Goal: Task Accomplishment & Management: Use online tool/utility

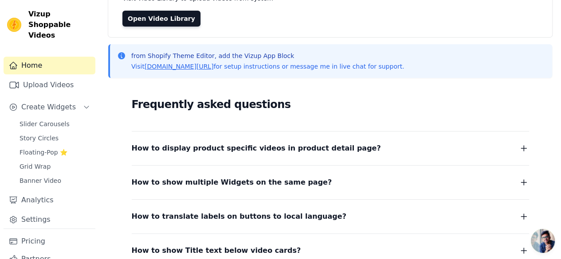
scroll to position [89, 0]
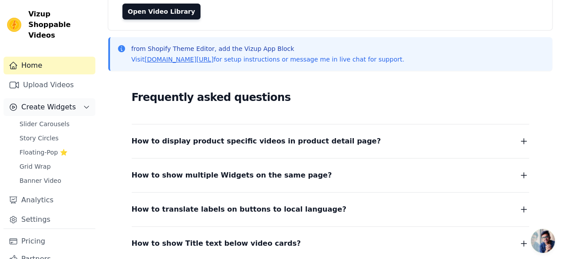
click at [50, 102] on span "Create Widgets" at bounding box center [48, 107] width 55 height 11
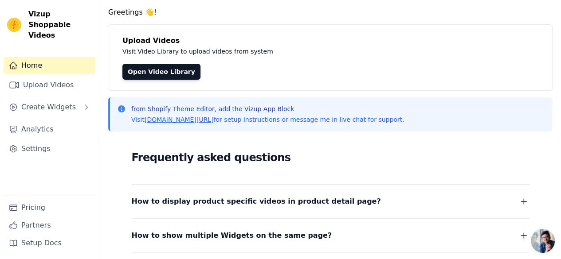
scroll to position [0, 0]
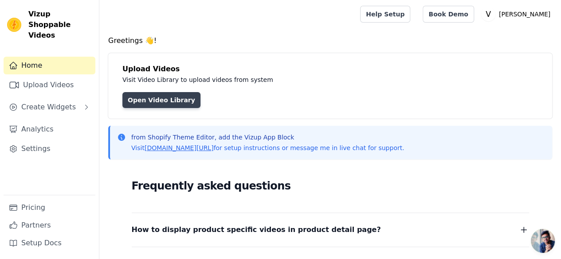
click at [155, 101] on link "Open Video Library" at bounding box center [161, 100] width 78 height 16
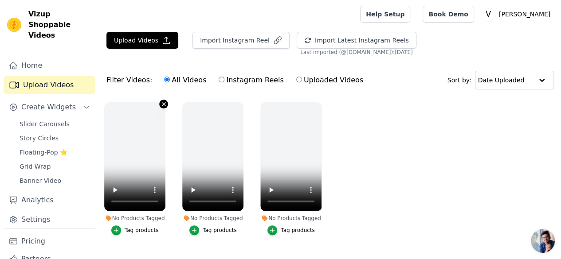
click at [161, 105] on icon "button" at bounding box center [163, 104] width 7 height 7
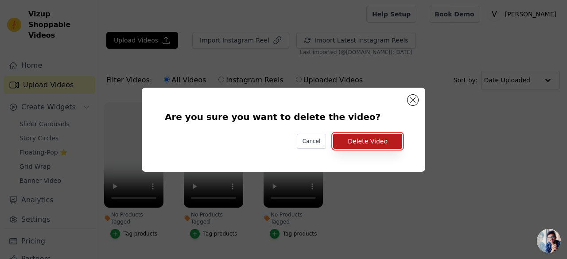
click at [354, 144] on button "Delete Video" at bounding box center [367, 141] width 69 height 15
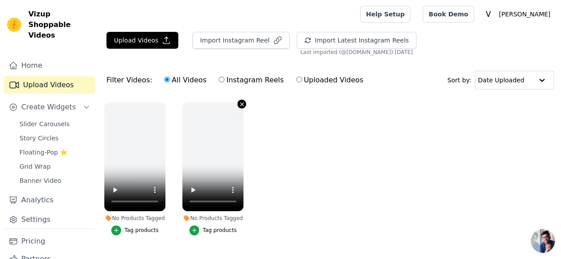
click at [242, 103] on icon "button" at bounding box center [241, 104] width 7 height 7
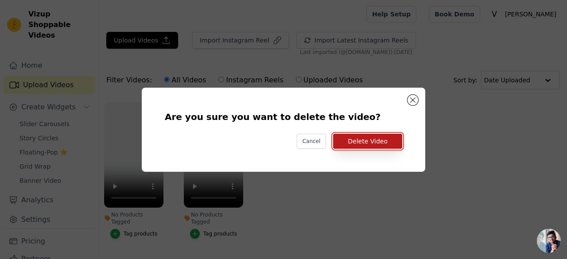
click at [374, 141] on button "Delete Video" at bounding box center [367, 141] width 69 height 15
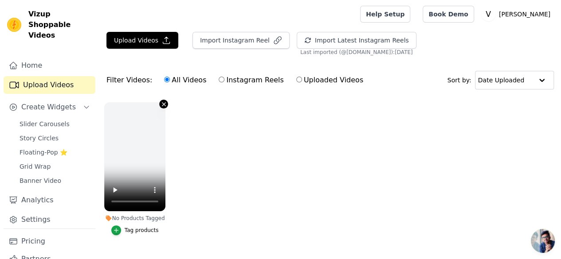
click at [160, 103] on icon "button" at bounding box center [163, 104] width 7 height 7
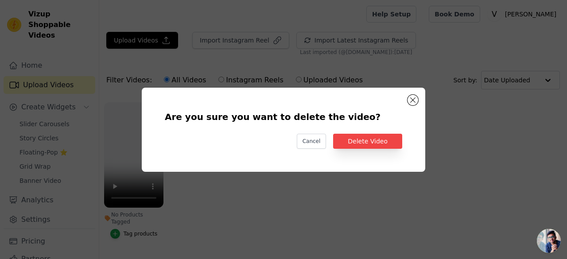
click at [363, 133] on div "Are you sure you want to delete the video? Cancel Delete Video" at bounding box center [283, 130] width 255 height 56
click at [362, 134] on button "Delete Video" at bounding box center [367, 141] width 69 height 15
click at [359, 143] on button "Delete Video" at bounding box center [367, 141] width 69 height 15
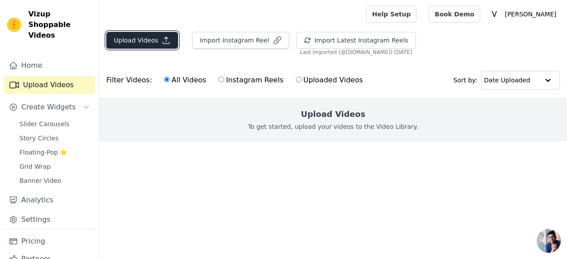
click at [144, 47] on button "Upload Videos" at bounding box center [142, 40] width 72 height 17
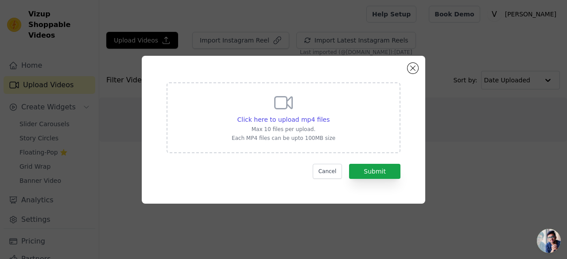
click at [328, 120] on div "Click here to upload mp4 files" at bounding box center [284, 119] width 104 height 9
click at [329, 115] on input "Click here to upload mp4 files Max 10 files per upload. Each MP4 files can be u…" at bounding box center [329, 115] width 0 height 0
type input "C:\fakepath\WEB HAZIR 1.mp4"
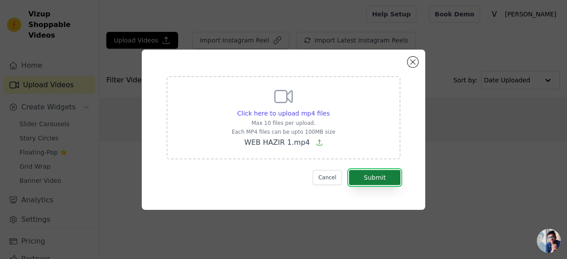
click at [378, 179] on button "Submit" at bounding box center [374, 177] width 51 height 15
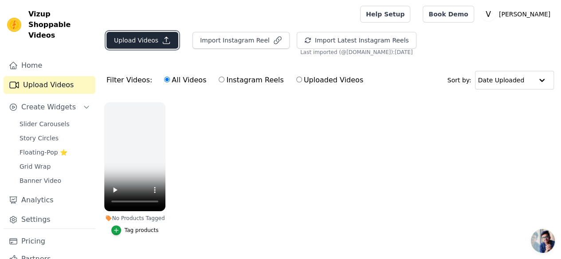
click at [139, 35] on button "Upload Videos" at bounding box center [142, 40] width 72 height 17
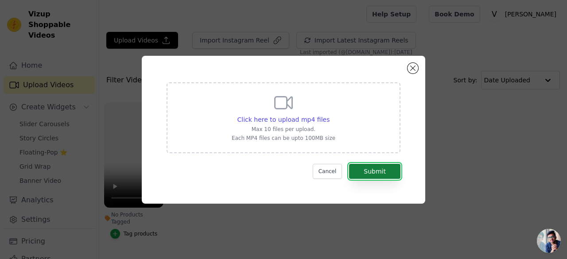
click at [354, 170] on button "Submit" at bounding box center [374, 171] width 51 height 15
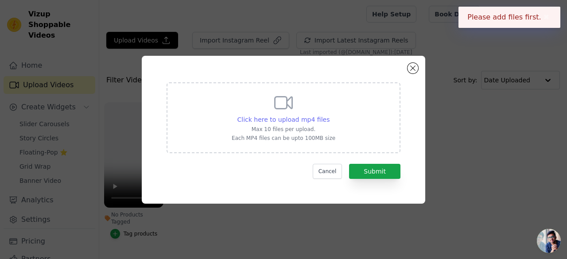
click at [317, 122] on span "Click here to upload mp4 files" at bounding box center [284, 119] width 93 height 7
click at [329, 115] on input "Click here to upload mp4 files Max 10 files per upload. Each MP4 files can be u…" at bounding box center [329, 115] width 0 height 0
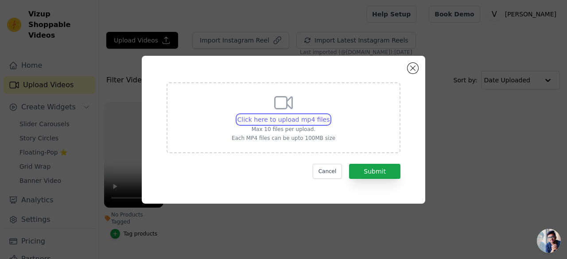
type input "C:\fakepath\KREATİF-1.mp4"
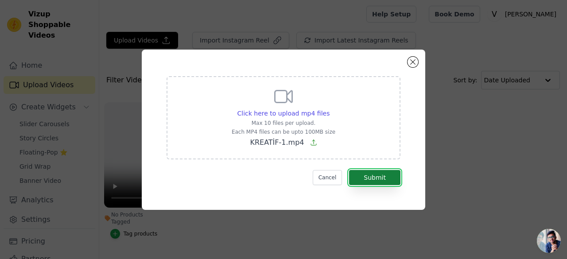
click at [388, 177] on button "Submit" at bounding box center [374, 177] width 51 height 15
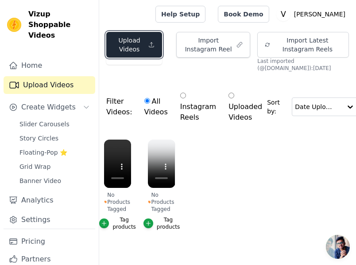
click at [139, 35] on button "Upload Videos" at bounding box center [134, 45] width 56 height 26
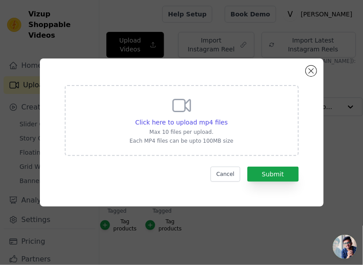
click at [203, 130] on p "Max 10 files per upload." at bounding box center [181, 132] width 104 height 7
click at [227, 118] on input "Click here to upload mp4 files Max 10 files per upload. Each MP4 files can be u…" at bounding box center [227, 117] width 0 height 0
type input "C:\fakepath\WEB 3 HAZIR .mp4"
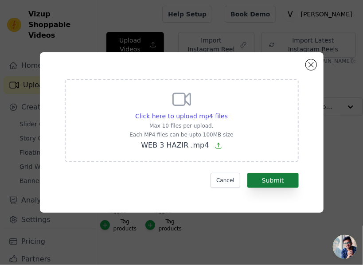
click at [282, 171] on form "Click here to upload mp4 files Max 10 files per upload. Each MP4 files can be u…" at bounding box center [182, 133] width 234 height 109
click at [281, 175] on button "Submit" at bounding box center [272, 180] width 51 height 15
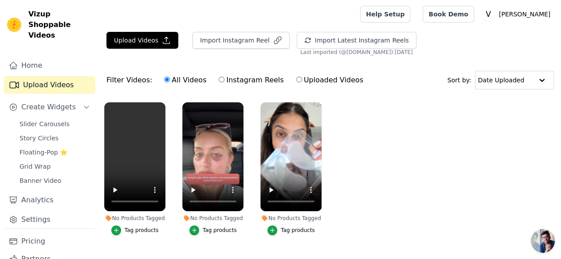
click at [130, 215] on div "No Products Tagged" at bounding box center [134, 218] width 61 height 7
click at [110, 215] on icon at bounding box center [108, 218] width 6 height 6
click at [114, 229] on div "button" at bounding box center [116, 231] width 10 height 10
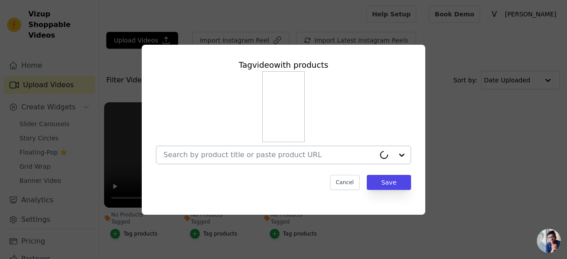
click at [250, 156] on input "No Products Tagged Tag video with products Cancel Save Tag products" at bounding box center [270, 155] width 212 height 8
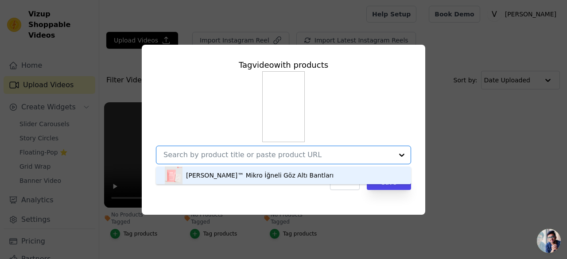
click at [260, 172] on div "[PERSON_NAME]™ Mikro İğneli Göz Altı Bantları" at bounding box center [260, 175] width 148 height 9
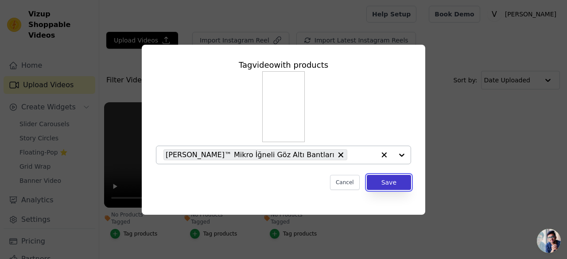
click at [384, 187] on button "Save" at bounding box center [389, 182] width 44 height 15
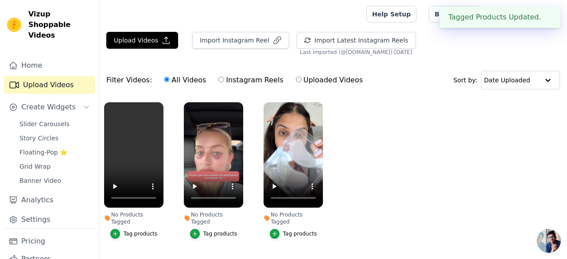
click at [385, 181] on ul "No Products Tagged Tag video with products Velora™ Mikro İğneli Göz Altı Bantla…" at bounding box center [333, 180] width 468 height 164
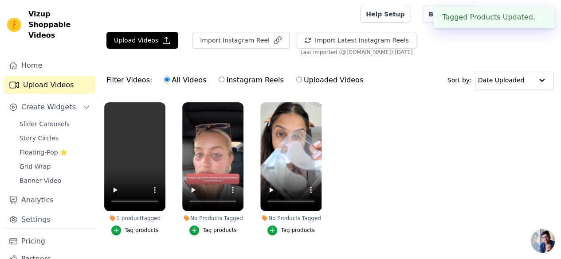
click at [204, 227] on div "Tag products" at bounding box center [220, 230] width 34 height 7
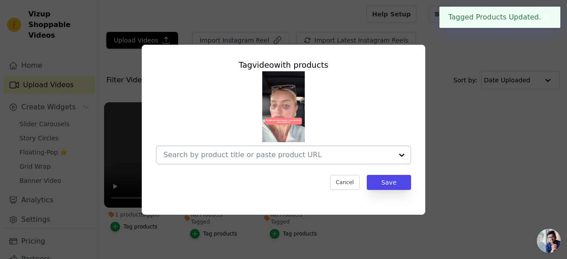
click at [321, 160] on div at bounding box center [279, 155] width 230 height 18
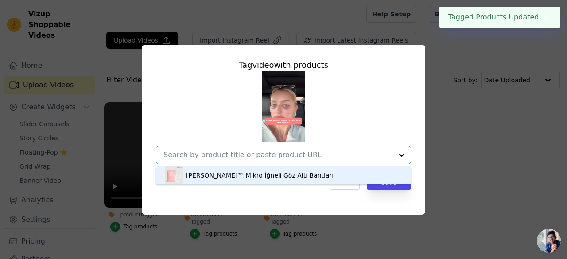
click at [306, 174] on div "Velora™ Mikro İğneli Göz Altı Bantları" at bounding box center [284, 176] width 238 height 18
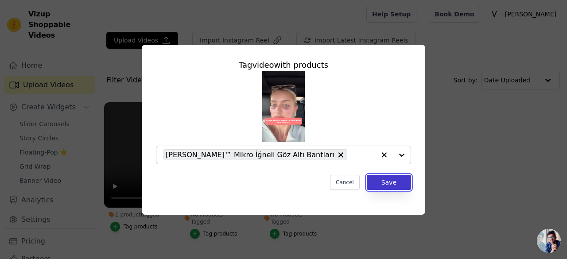
click at [399, 186] on button "Save" at bounding box center [389, 182] width 44 height 15
click at [388, 191] on div "Tag video with products Velora™ Mikro İğneli Göz Altı Bantları Cancel Save" at bounding box center [283, 124] width 269 height 145
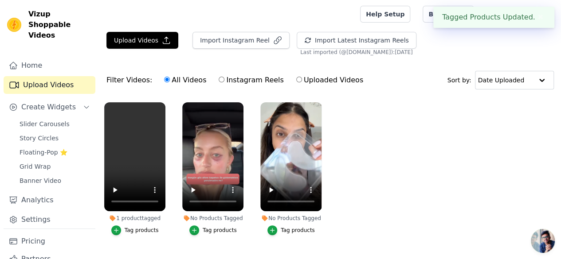
click at [388, 180] on ul "1 product tagged Tag products No Products Tagged Tag products No Products Tagge…" at bounding box center [329, 178] width 461 height 160
click at [228, 227] on div "Tag products" at bounding box center [220, 230] width 34 height 7
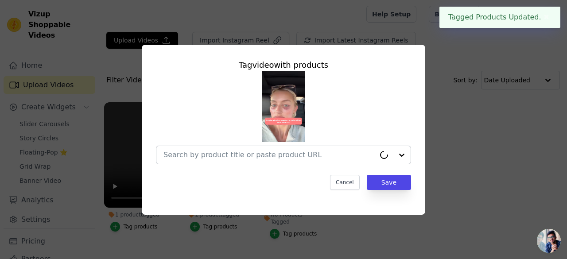
click at [285, 157] on input "1 product tagged Tag video with products Cancel Save Tag products" at bounding box center [270, 155] width 212 height 8
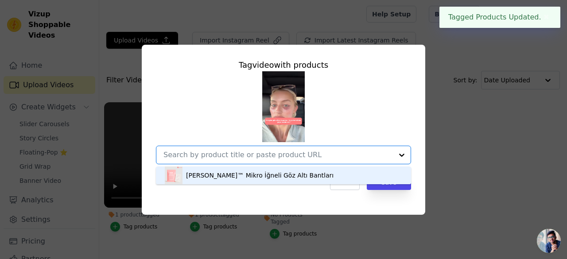
click at [274, 176] on div "[PERSON_NAME]™ Mikro İğneli Göz Altı Bantları" at bounding box center [260, 175] width 148 height 9
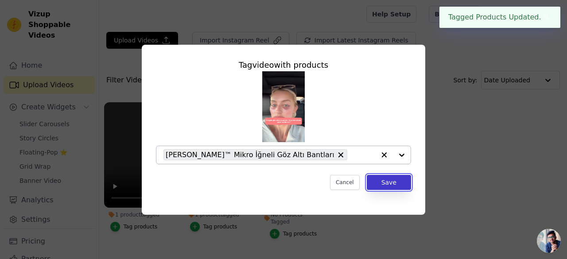
click at [392, 186] on button "Save" at bounding box center [389, 182] width 44 height 15
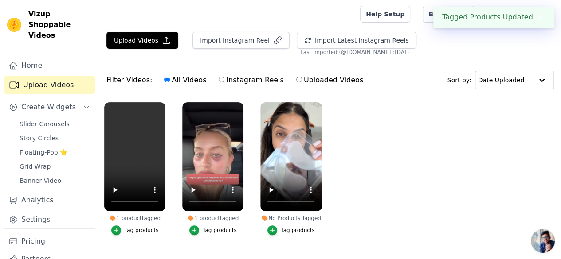
click at [292, 229] on button "Tag products" at bounding box center [290, 231] width 47 height 10
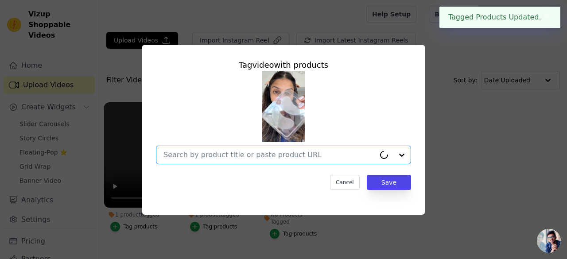
click at [316, 159] on input "No Products Tagged Tag video with products Option undefined, selected. Cancel S…" at bounding box center [270, 155] width 212 height 8
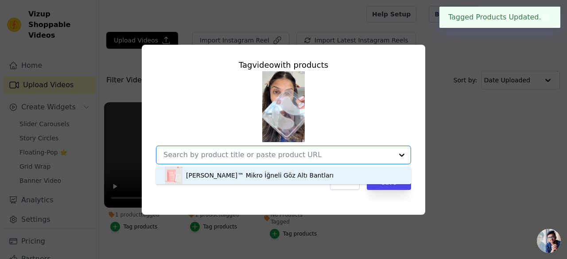
click at [276, 181] on div "[PERSON_NAME]™ Mikro İğneli Göz Altı Bantları" at bounding box center [284, 176] width 238 height 18
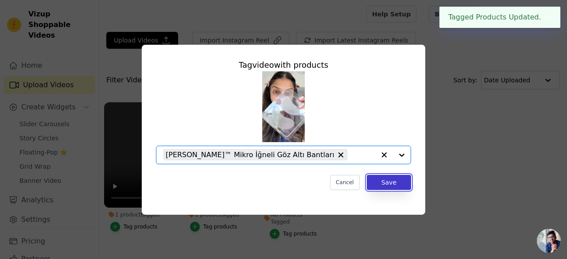
click at [395, 180] on button "Save" at bounding box center [389, 182] width 44 height 15
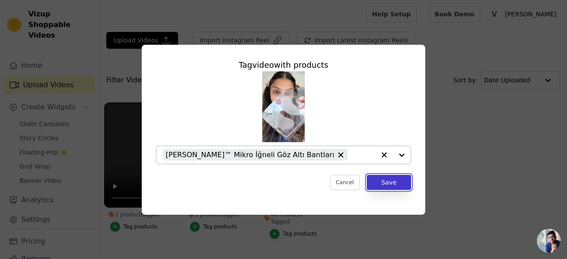
click at [386, 182] on button "Save" at bounding box center [389, 182] width 44 height 15
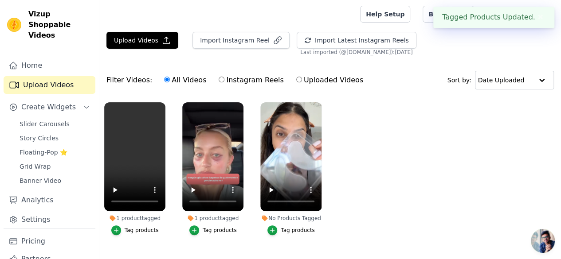
click at [382, 179] on ul "1 product tagged Tag products 1 product tagged Tag products No Products Tagged …" at bounding box center [329, 178] width 461 height 160
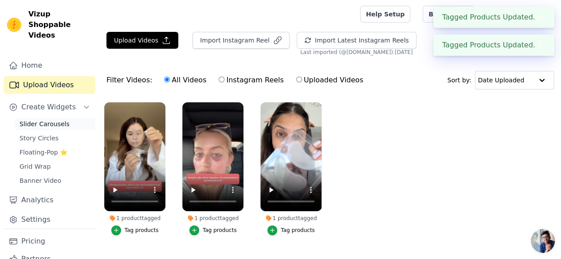
click at [28, 120] on span "Slider Carousels" at bounding box center [45, 124] width 50 height 9
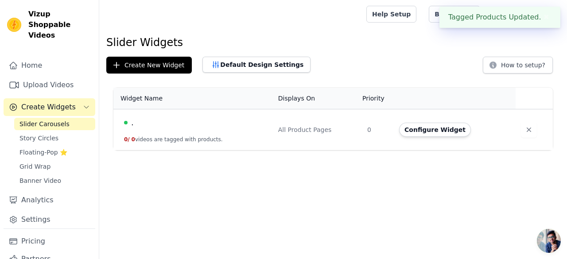
click at [258, 124] on div "." at bounding box center [196, 123] width 144 height 12
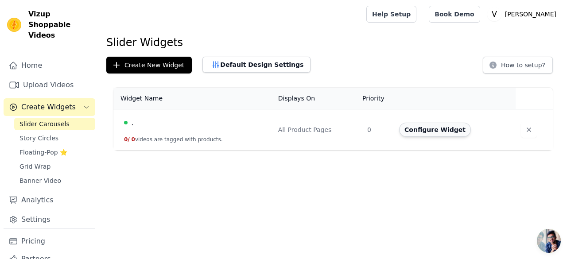
click at [416, 131] on button "Configure Widget" at bounding box center [435, 130] width 72 height 14
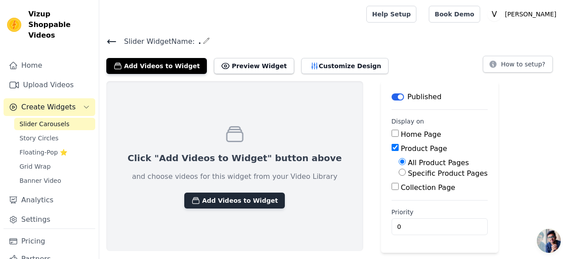
click at [256, 197] on button "Add Videos to Widget" at bounding box center [234, 201] width 101 height 16
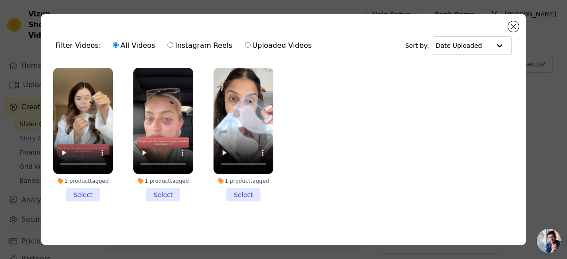
click at [90, 188] on li "1 product tagged Select" at bounding box center [83, 135] width 60 height 134
click at [0, 0] on input "1 product tagged Select" at bounding box center [0, 0] width 0 height 0
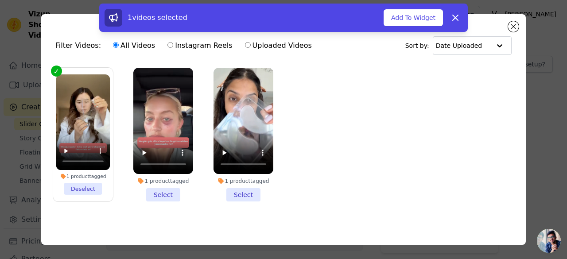
click at [167, 186] on li "1 product tagged Select" at bounding box center [163, 135] width 60 height 134
click at [0, 0] on input "1 product tagged Select" at bounding box center [0, 0] width 0 height 0
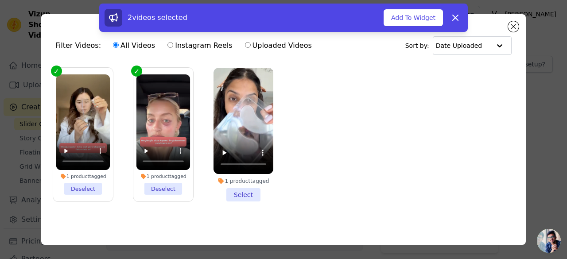
click at [223, 191] on li "1 product tagged Select" at bounding box center [244, 135] width 60 height 134
click at [0, 0] on input "1 product tagged Select" at bounding box center [0, 0] width 0 height 0
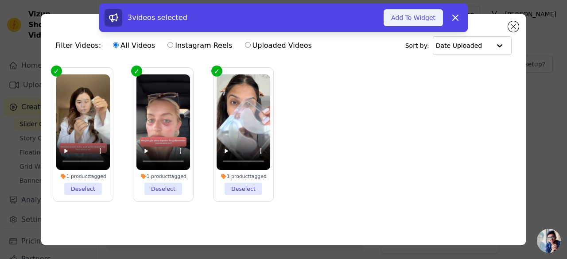
click at [413, 22] on button "Add To Widget" at bounding box center [413, 17] width 59 height 17
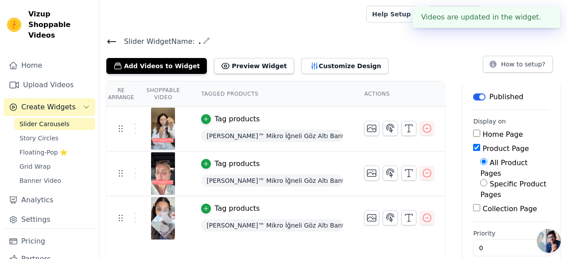
click at [542, 19] on button "✖" at bounding box center [547, 17] width 10 height 11
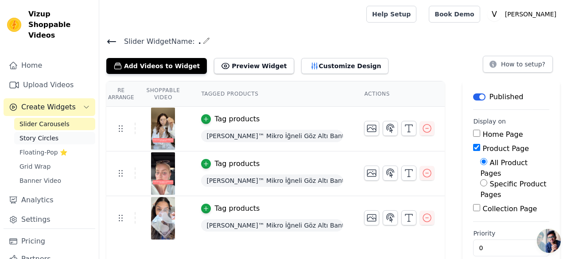
click at [61, 132] on link "Story Circles" at bounding box center [54, 138] width 81 height 12
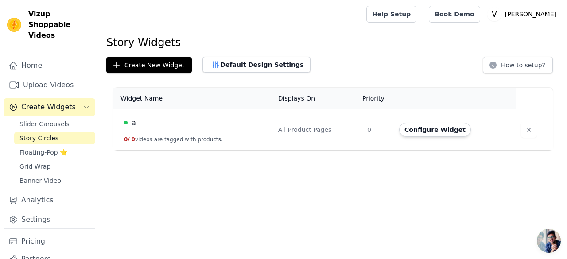
click at [259, 126] on div "a" at bounding box center [196, 123] width 144 height 12
click at [439, 131] on button "Configure Widget" at bounding box center [435, 130] width 72 height 14
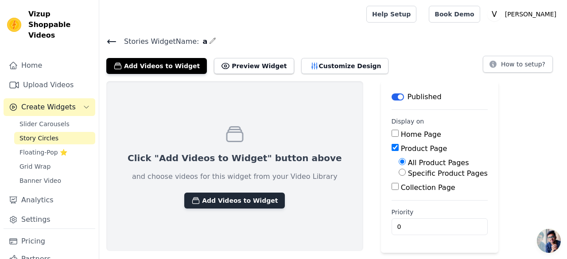
click at [223, 196] on button "Add Videos to Widget" at bounding box center [234, 201] width 101 height 16
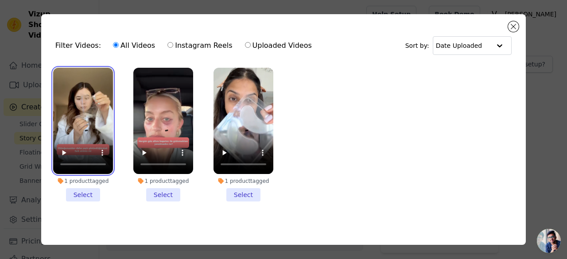
click at [67, 103] on video at bounding box center [83, 121] width 60 height 106
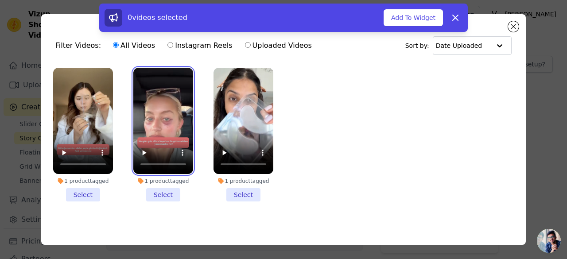
click at [151, 116] on video at bounding box center [163, 121] width 60 height 106
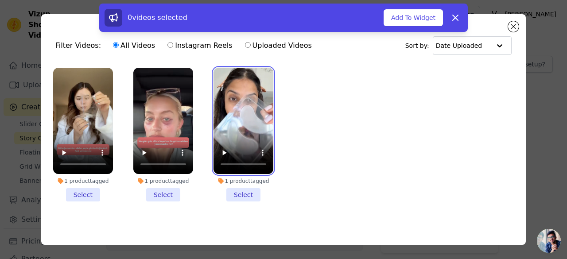
click at [248, 110] on video at bounding box center [244, 121] width 60 height 106
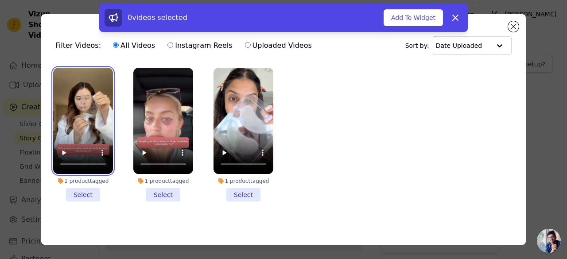
click at [88, 108] on video at bounding box center [83, 121] width 60 height 106
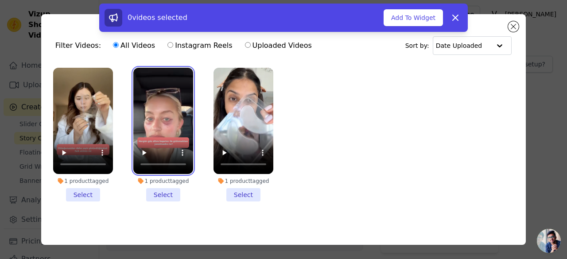
click at [168, 97] on video at bounding box center [163, 121] width 60 height 106
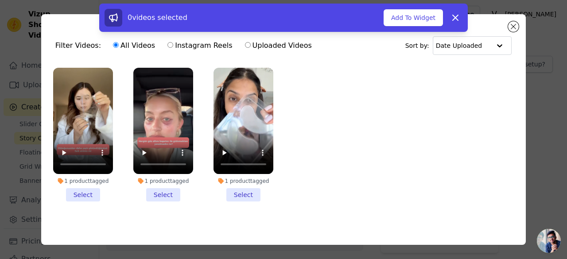
click at [85, 196] on li "1 product tagged Select" at bounding box center [83, 135] width 60 height 134
click at [0, 0] on input "1 product tagged Select" at bounding box center [0, 0] width 0 height 0
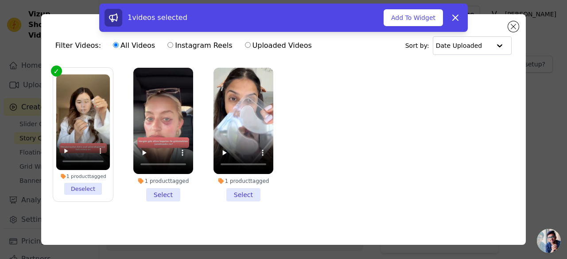
click at [171, 190] on li "1 product tagged Select" at bounding box center [163, 135] width 60 height 134
click at [0, 0] on input "1 product tagged Select" at bounding box center [0, 0] width 0 height 0
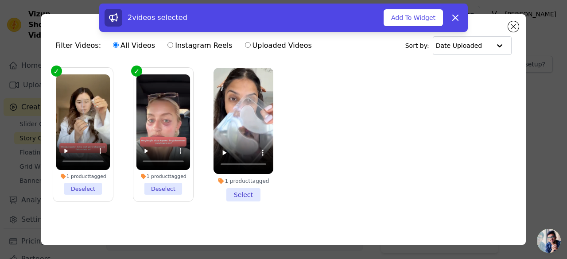
click at [219, 189] on li "1 product tagged Select" at bounding box center [244, 135] width 60 height 134
click at [0, 0] on input "1 product tagged Select" at bounding box center [0, 0] width 0 height 0
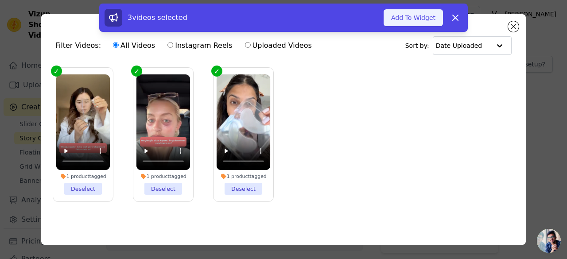
click at [401, 18] on button "Add To Widget" at bounding box center [413, 17] width 59 height 17
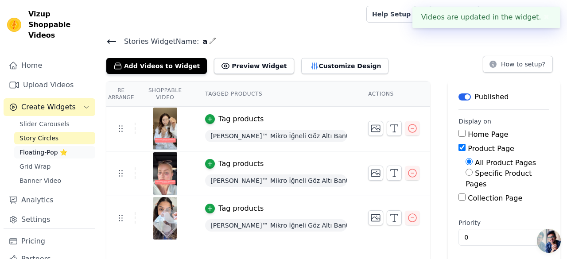
click at [55, 147] on link "Floating-Pop ⭐" at bounding box center [54, 152] width 81 height 12
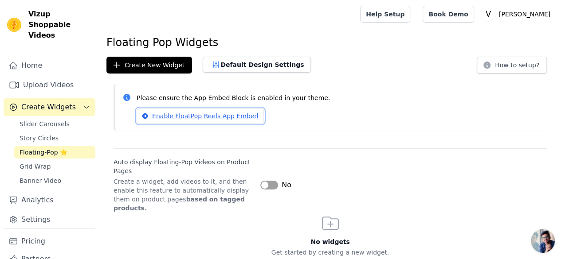
click at [238, 117] on link "Enable FloatPop Reels App Embed" at bounding box center [200, 116] width 127 height 15
click at [71, 160] on link "Grid Wrap" at bounding box center [54, 166] width 81 height 12
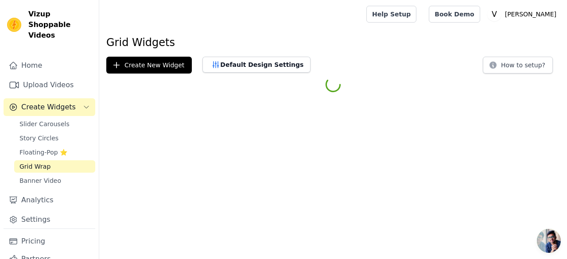
click at [71, 160] on link "Grid Wrap" at bounding box center [54, 166] width 81 height 12
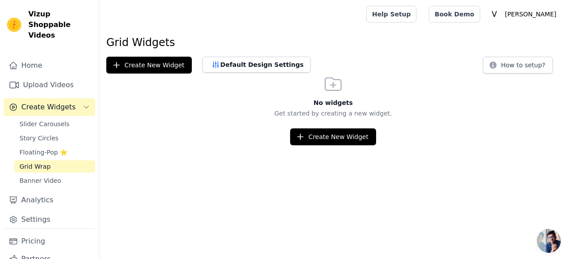
click at [375, 145] on html "Vizup Shoppable Videos Home Upload Videos Create Widgets Slider Carousels Story…" at bounding box center [283, 72] width 567 height 145
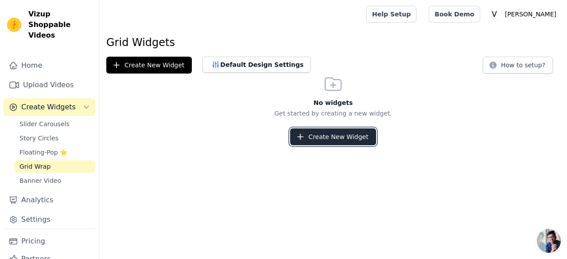
click at [372, 142] on button "Create New Widget" at bounding box center [333, 137] width 86 height 17
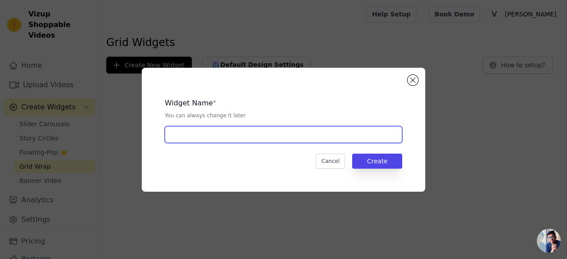
click at [319, 129] on input "text" at bounding box center [284, 134] width 238 height 17
type input "a"
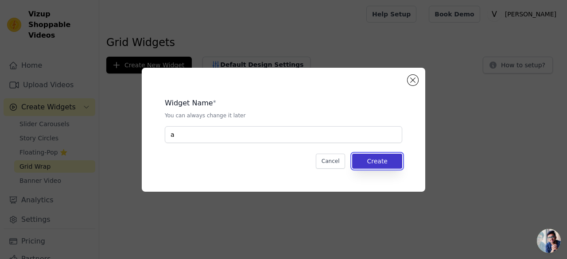
click at [378, 164] on button "Create" at bounding box center [377, 161] width 50 height 15
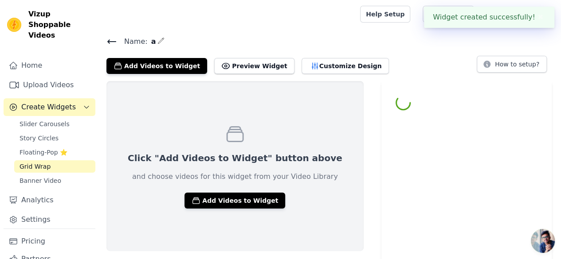
click at [237, 211] on div "Click "Add Videos to Widget" button above and choose videos for this widget fro…" at bounding box center [234, 166] width 257 height 170
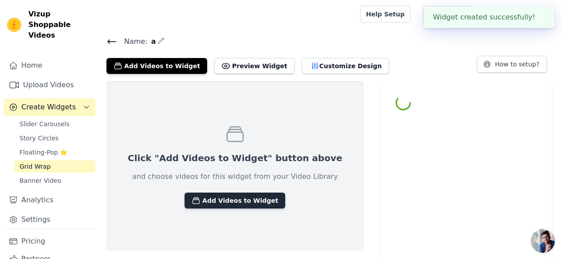
click at [236, 206] on button "Add Videos to Widget" at bounding box center [234, 201] width 101 height 16
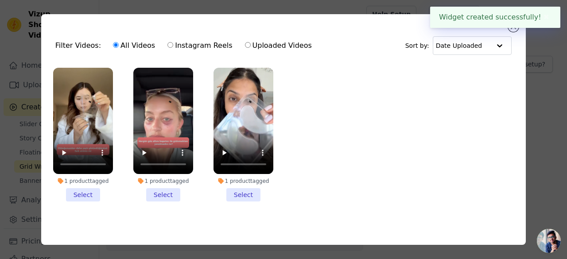
click at [90, 189] on li "1 product tagged Select" at bounding box center [83, 135] width 60 height 134
click at [0, 0] on input "1 product tagged Select" at bounding box center [0, 0] width 0 height 0
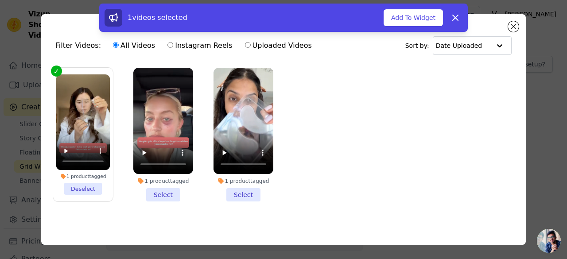
click at [181, 190] on li "1 product tagged Select" at bounding box center [163, 135] width 60 height 134
click at [0, 0] on input "1 product tagged Select" at bounding box center [0, 0] width 0 height 0
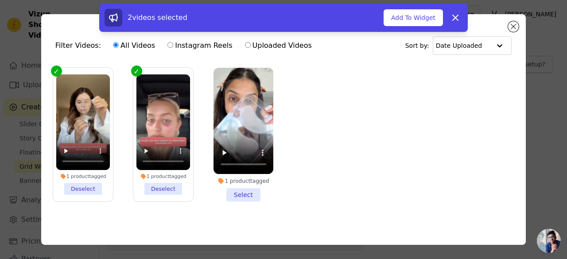
click at [238, 193] on li "1 product tagged Select" at bounding box center [244, 135] width 60 height 134
click at [0, 0] on input "1 product tagged Select" at bounding box center [0, 0] width 0 height 0
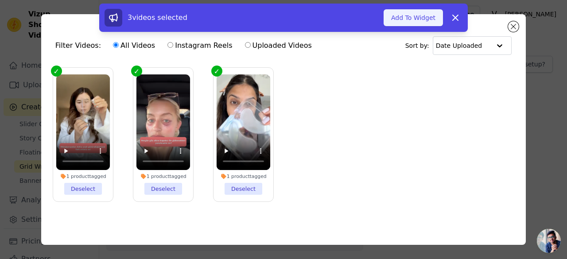
click at [418, 16] on button "Add To Widget" at bounding box center [413, 17] width 59 height 17
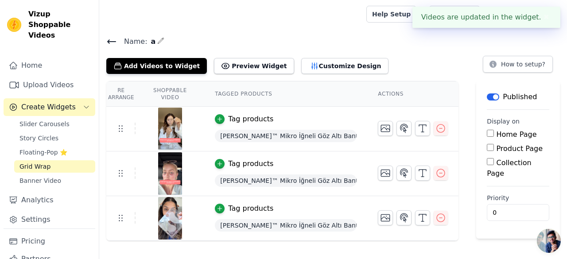
click at [496, 147] on label "Product Page" at bounding box center [519, 148] width 47 height 8
click at [487, 147] on input "Product Page" at bounding box center [490, 147] width 7 height 7
checkbox input "true"
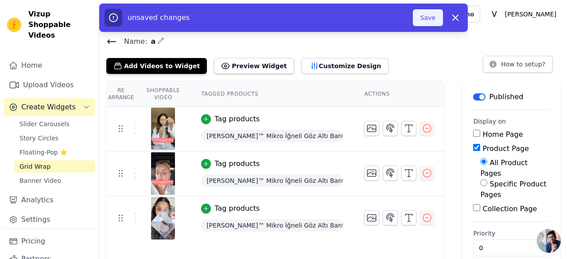
click at [424, 25] on button "Save" at bounding box center [428, 17] width 30 height 17
click at [423, 25] on button "Save" at bounding box center [428, 17] width 30 height 17
click at [420, 18] on button "Save" at bounding box center [428, 17] width 30 height 17
click at [427, 22] on button "Save" at bounding box center [428, 17] width 30 height 17
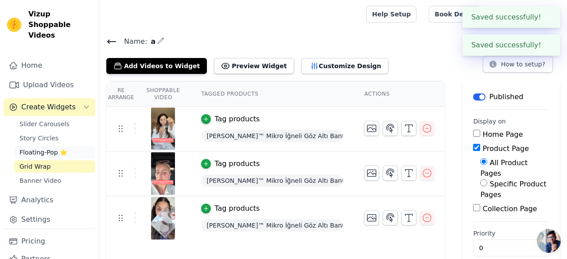
click at [49, 146] on link "Floating-Pop ⭐" at bounding box center [54, 152] width 81 height 12
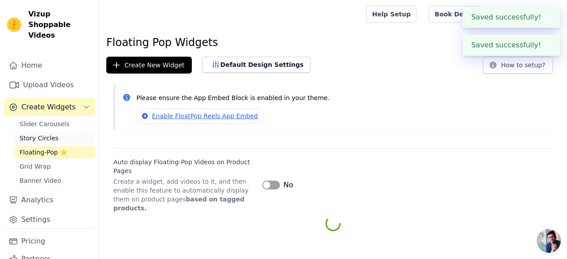
click at [47, 134] on span "Story Circles" at bounding box center [39, 138] width 39 height 9
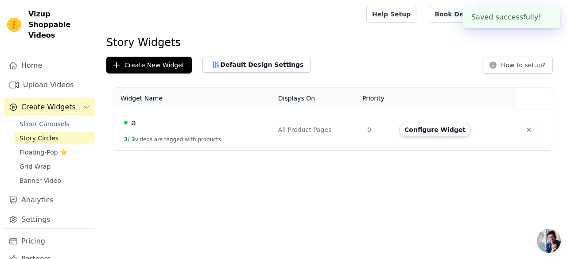
click at [312, 134] on td "All Product Pages" at bounding box center [317, 129] width 89 height 41
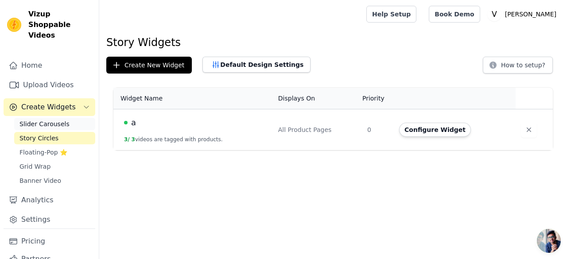
click at [67, 118] on link "Slider Carousels" at bounding box center [54, 124] width 81 height 12
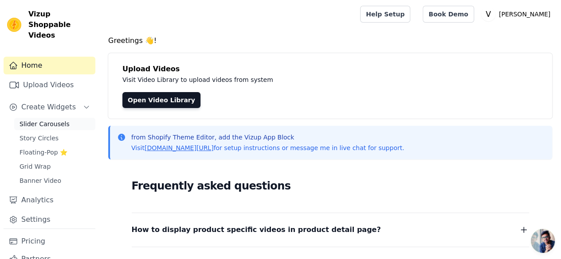
click at [57, 120] on span "Slider Carousels" at bounding box center [45, 124] width 50 height 9
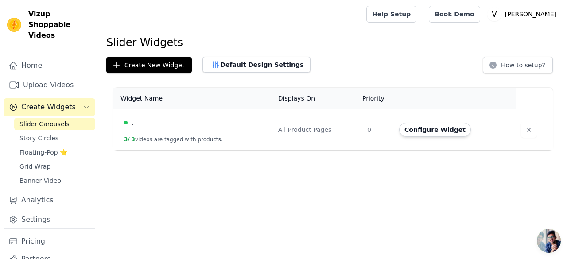
click at [234, 127] on div "." at bounding box center [196, 123] width 144 height 12
click at [266, 138] on td ". 3 / 3 videos are tagged with products." at bounding box center [193, 129] width 160 height 41
click at [437, 126] on button "Configure Widget" at bounding box center [435, 130] width 72 height 14
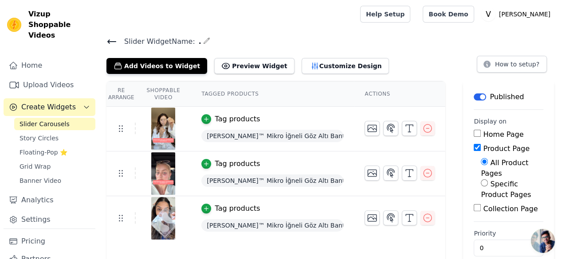
click at [483, 147] on label "Product Page" at bounding box center [506, 148] width 47 height 8
click at [473, 147] on input "Product Page" at bounding box center [476, 147] width 7 height 7
checkbox input "false"
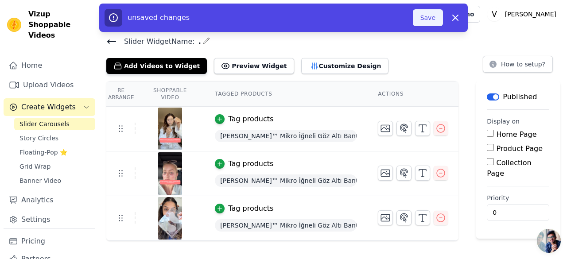
click at [432, 24] on button "Save" at bounding box center [428, 17] width 30 height 17
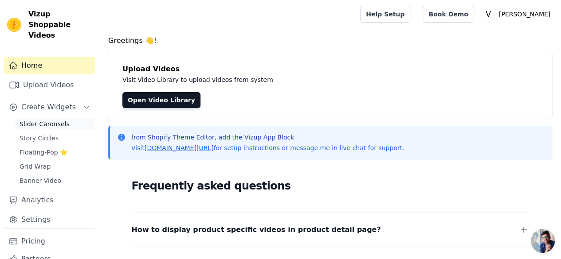
click at [48, 120] on span "Slider Carousels" at bounding box center [45, 124] width 50 height 9
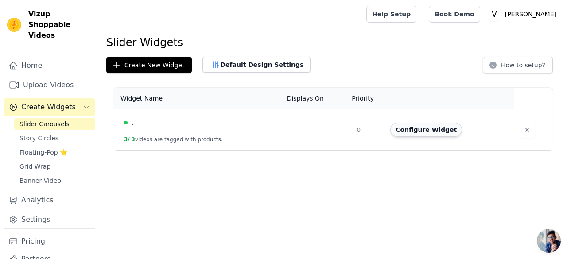
click at [410, 132] on button "Configure Widget" at bounding box center [426, 130] width 72 height 14
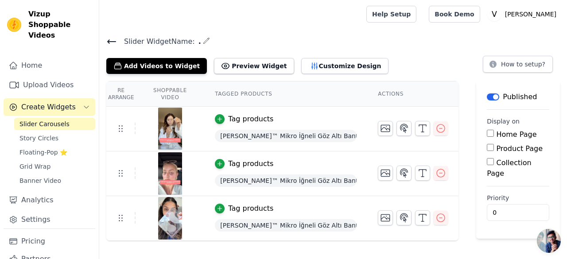
click at [496, 136] on label "Home Page" at bounding box center [516, 134] width 40 height 8
click at [488, 136] on input "Home Page" at bounding box center [490, 133] width 7 height 7
checkbox input "true"
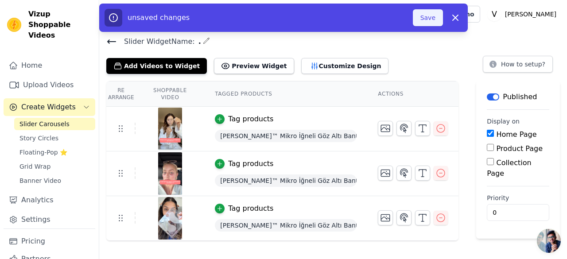
click at [435, 20] on button "Save" at bounding box center [428, 17] width 30 height 17
click at [434, 24] on button "Save" at bounding box center [428, 17] width 30 height 17
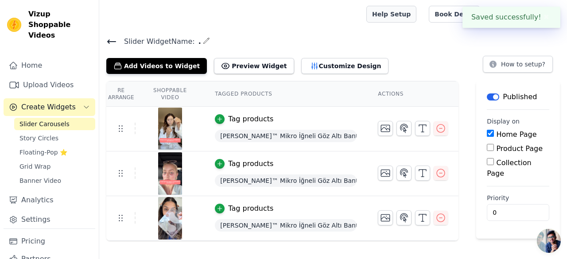
click at [417, 19] on link "Help Setup" at bounding box center [392, 14] width 50 height 17
